Goal: Use online tool/utility

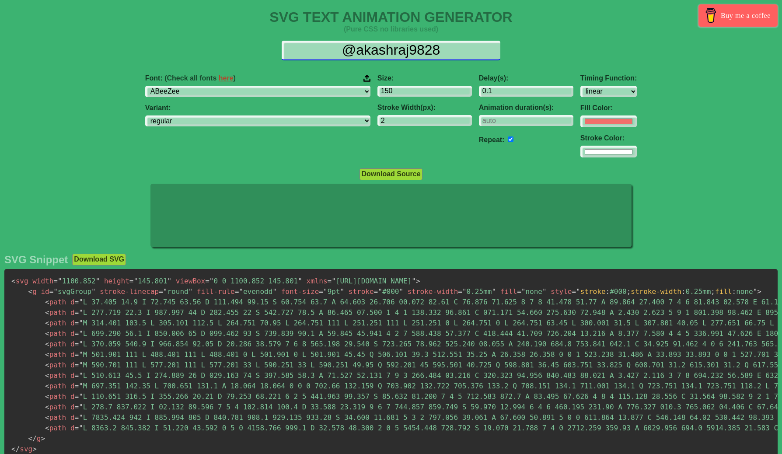
click at [448, 46] on input "@akashraj9828" at bounding box center [391, 51] width 219 height 20
click at [421, 52] on input "@akashraj9828" at bounding box center [391, 51] width 219 height 20
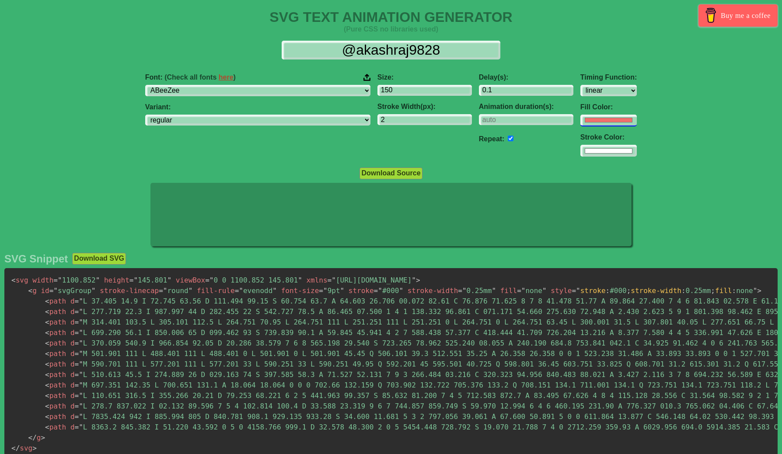
click at [581, 125] on input "#f16f6b" at bounding box center [609, 121] width 56 height 12
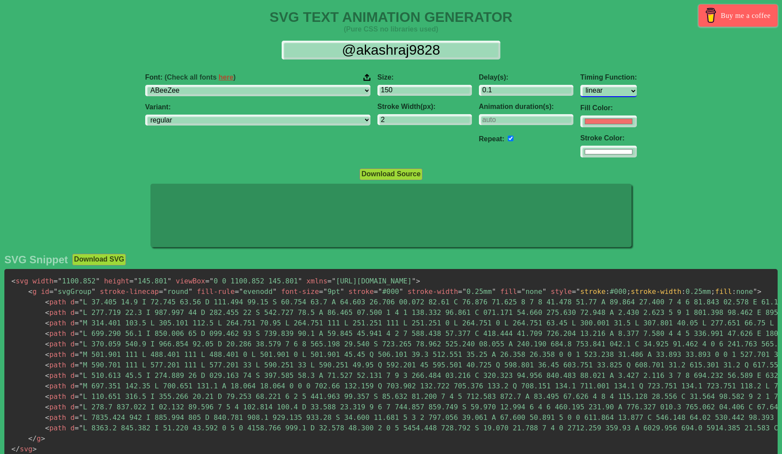
click at [581, 96] on select "ease ease-in ease-out ease-in-out linear step-start step-end" at bounding box center [609, 91] width 56 height 12
select select "ease-in-out"
click at [581, 85] on select "ease ease-in ease-out ease-in-out linear step-start step-end" at bounding box center [609, 91] width 56 height 12
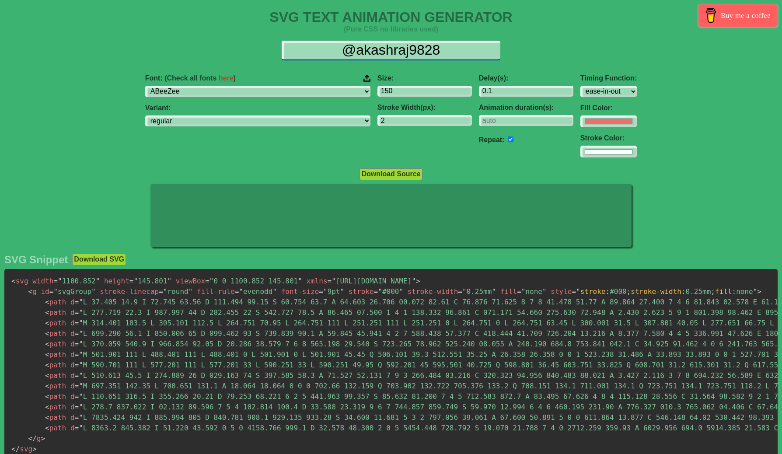
click at [413, 46] on input "@akashraj9828" at bounding box center [391, 51] width 219 height 20
click at [423, 45] on input "@akashraj9828" at bounding box center [391, 51] width 219 height 20
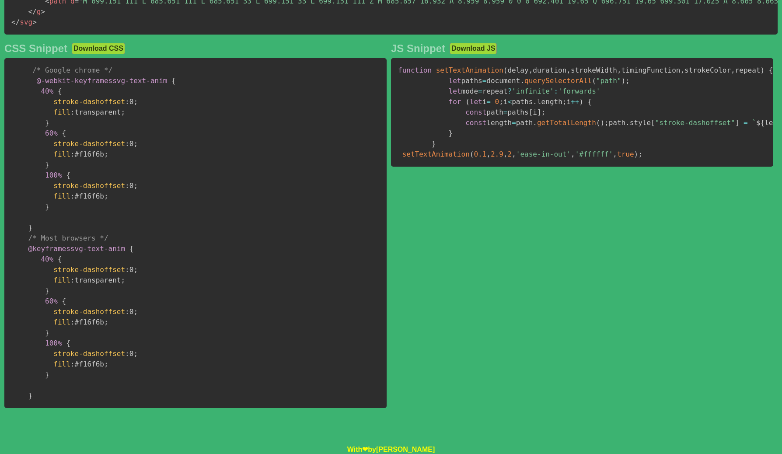
scroll to position [397, 0]
type input "@malclini"
